Goal: Information Seeking & Learning: Check status

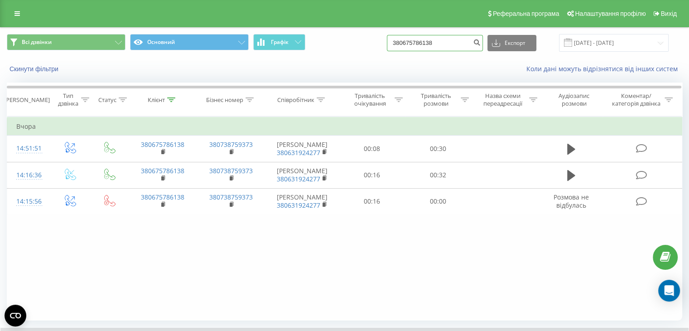
drag, startPoint x: 476, startPoint y: 37, endPoint x: 353, endPoint y: 41, distance: 122.9
click at [353, 41] on div "Всі дзвінки Основний Графік 380675786138 Експорт .csv .xls .xlsx 20.05.2025 - 2…" at bounding box center [345, 43] width 676 height 18
paste input "7657631"
type input "380677657631"
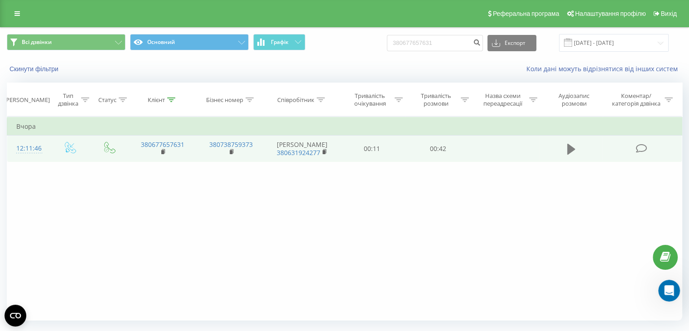
click at [576, 149] on button at bounding box center [572, 149] width 14 height 14
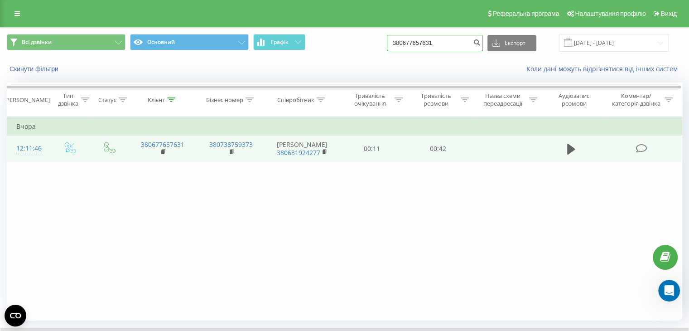
drag, startPoint x: 421, startPoint y: 41, endPoint x: 376, endPoint y: 42, distance: 44.9
click at [376, 42] on div "Всі дзвінки Основний Графік 380677657631 Експорт .csv .xls .xlsx 20.05.2025 - 2…" at bounding box center [345, 43] width 676 height 18
paste input "503037557"
type input "380503037557"
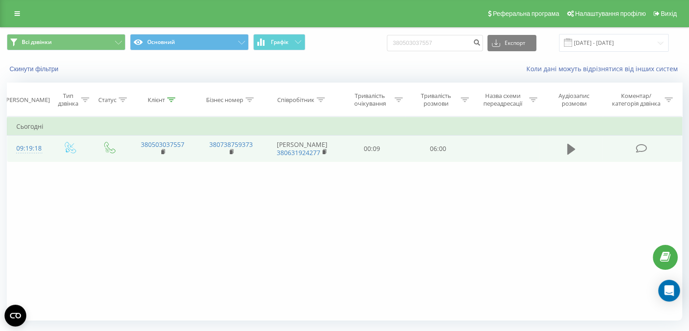
click at [575, 148] on button at bounding box center [572, 149] width 14 height 14
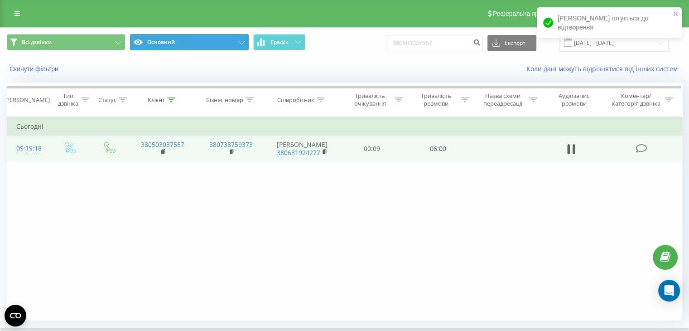
click at [179, 40] on button "Основний" at bounding box center [189, 42] width 119 height 16
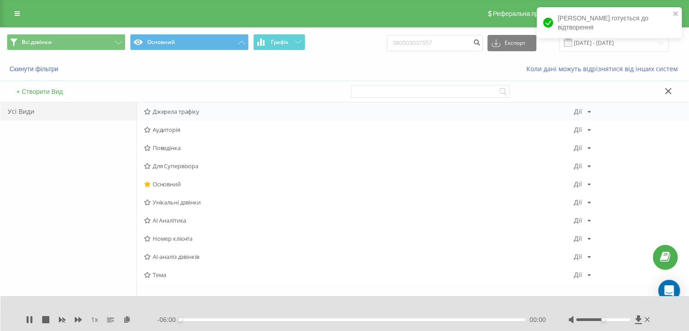
click at [169, 111] on span "Джерела трафіку" at bounding box center [359, 111] width 430 height 6
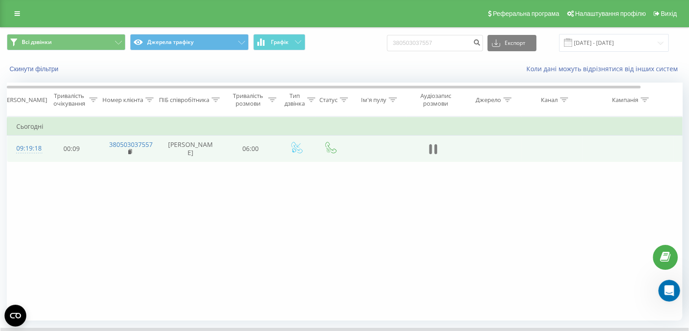
click at [433, 143] on icon at bounding box center [433, 149] width 8 height 13
click at [596, 46] on input "[DATE] - [DATE]" at bounding box center [614, 43] width 110 height 18
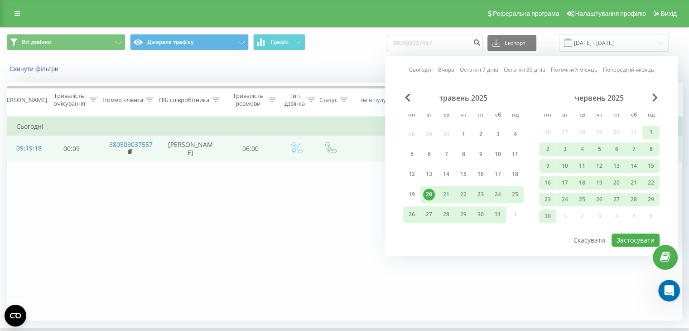
click at [430, 72] on link "Сьогодні" at bounding box center [421, 70] width 24 height 9
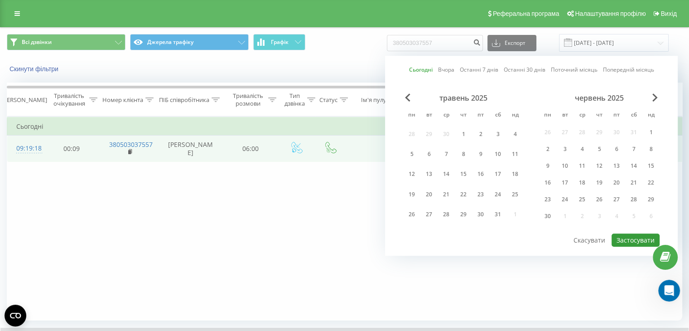
click at [621, 242] on button "Застосувати" at bounding box center [636, 239] width 48 height 13
type input "20.08.2025 - 20.08.2025"
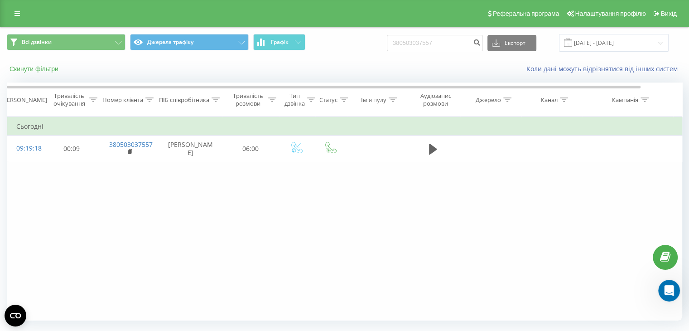
click at [51, 66] on button "Скинути фільтри" at bounding box center [35, 69] width 56 height 8
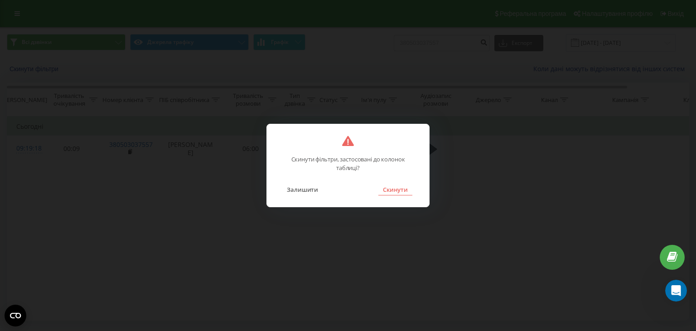
click at [386, 192] on button "Скинути" at bounding box center [395, 190] width 34 height 12
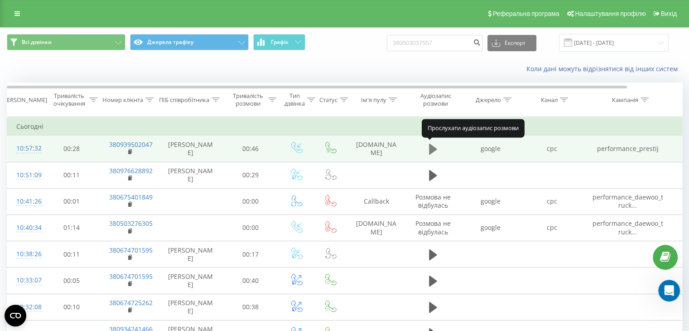
click at [432, 149] on icon at bounding box center [433, 149] width 8 height 11
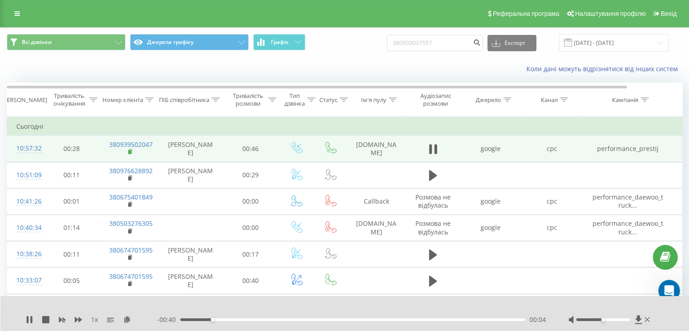
click at [131, 153] on rect at bounding box center [129, 152] width 3 height 4
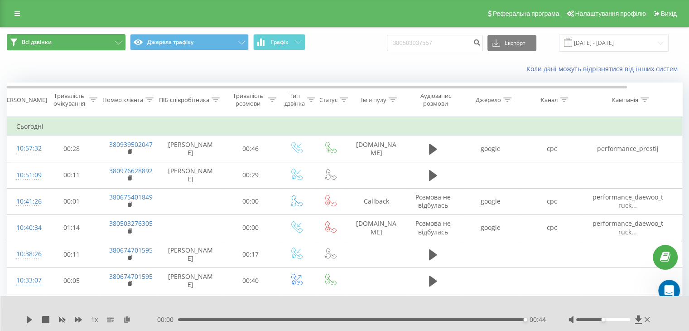
click at [113, 44] on button "Всі дзвінки" at bounding box center [66, 42] width 119 height 16
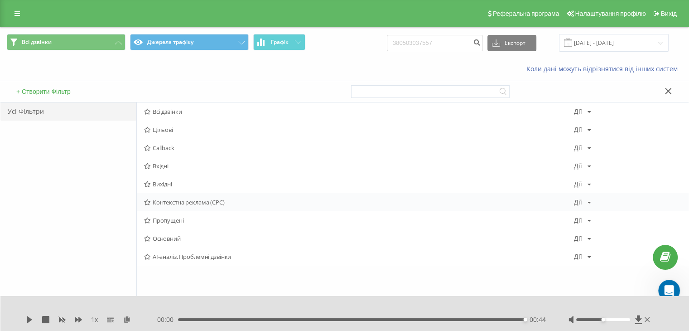
click at [179, 201] on span "Контекстна реклама (CPC)" at bounding box center [359, 202] width 430 height 6
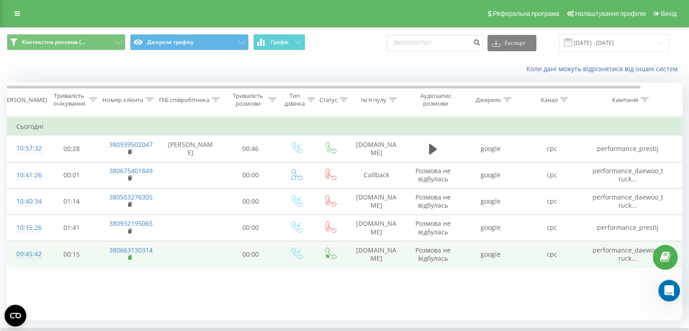
click at [130, 256] on rect at bounding box center [129, 258] width 3 height 4
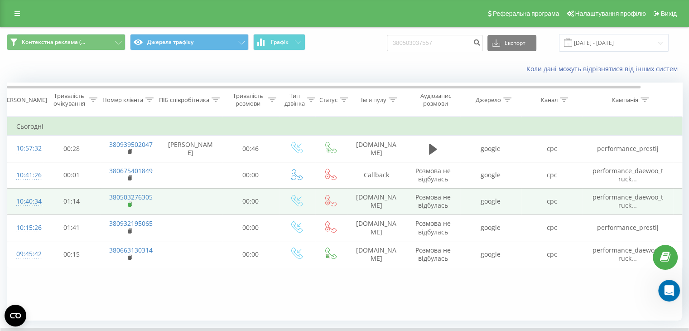
click at [129, 204] on rect at bounding box center [129, 205] width 3 height 4
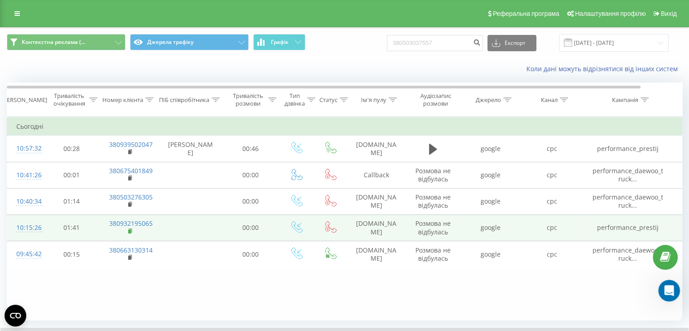
click at [131, 229] on rect at bounding box center [129, 231] width 3 height 4
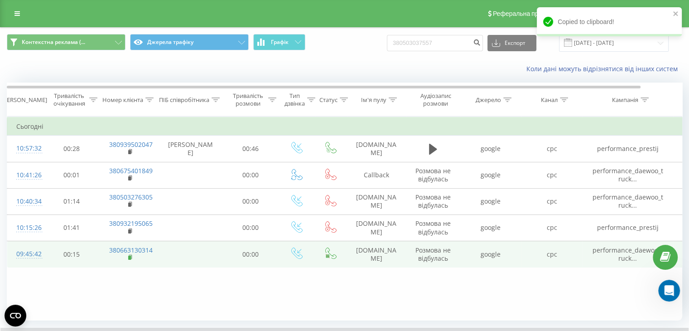
click at [130, 258] on rect at bounding box center [129, 258] width 3 height 4
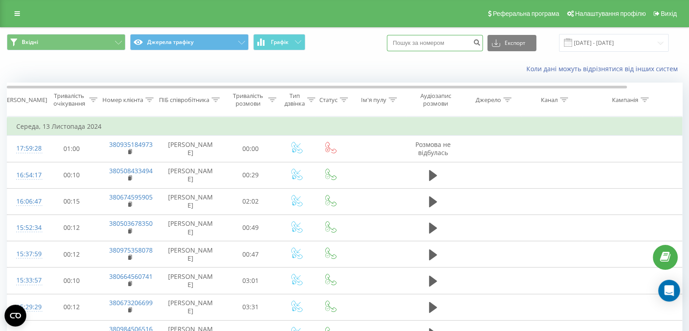
click at [426, 44] on input at bounding box center [435, 43] width 96 height 16
paste input "380663130314"
type input "380663130314"
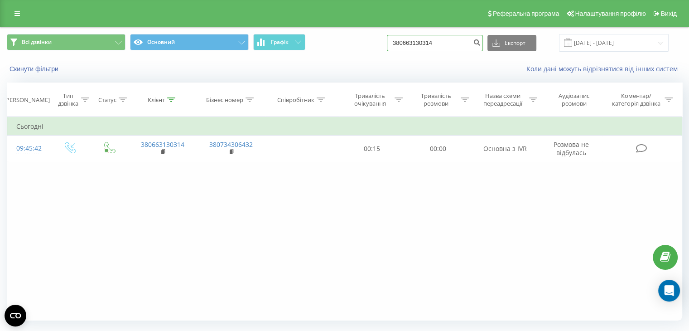
drag, startPoint x: 462, startPoint y: 42, endPoint x: 369, endPoint y: 37, distance: 92.6
click at [369, 37] on div "Всі дзвінки Основний Графік 380663130314 Експорт .csv .xls .xlsx 20.05.2025 - 2…" at bounding box center [345, 43] width 676 height 18
paste input "503276305"
type input "380503276305"
drag, startPoint x: 466, startPoint y: 42, endPoint x: 344, endPoint y: 42, distance: 122.4
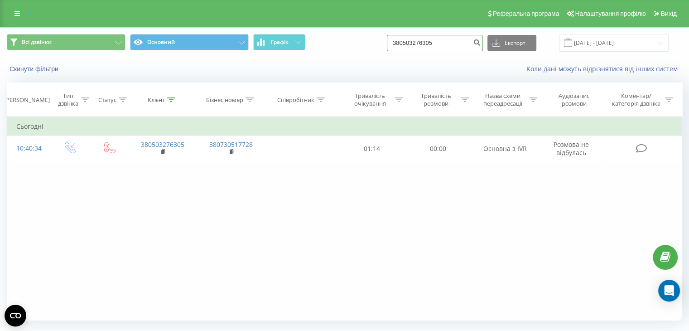
click at [344, 42] on div "Всі дзвінки Основний Графік 380503276305 Експорт .csv .xls .xlsx 20.05.2025 - 2…" at bounding box center [345, 43] width 676 height 18
paste input "93219506"
type input "380932195065"
drag, startPoint x: 453, startPoint y: 48, endPoint x: 360, endPoint y: 44, distance: 93.0
click at [360, 44] on div "Всі дзвінки Основний Графік 380932195065 Експорт .csv .xls .xlsx 20.05.2025 - 2…" at bounding box center [345, 43] width 676 height 18
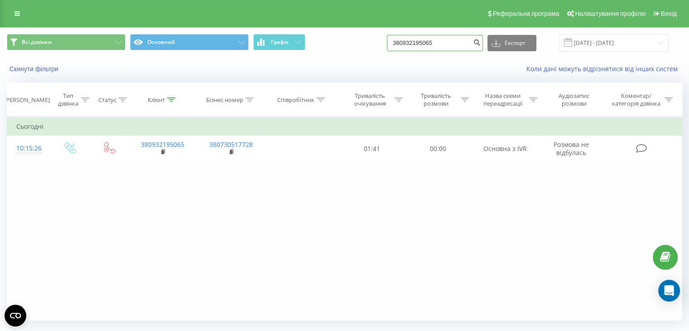
paste input "663130314"
type input "380663130314"
click at [359, 43] on div "Всі дзвінки Основний Графік 380663130314 Експорт .csv .xls .xlsx [DATE] - [DATE]" at bounding box center [345, 43] width 676 height 18
